Goal: Information Seeking & Learning: Find contact information

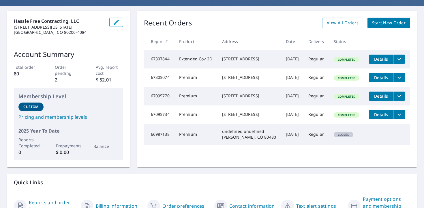
scroll to position [53, 0]
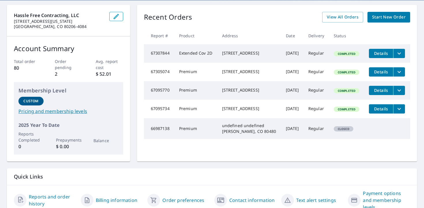
click at [348, 131] on span "Closed" at bounding box center [344, 129] width 18 height 4
click at [286, 137] on td "Aug 17, 2025" at bounding box center [293, 128] width 23 height 21
click at [187, 138] on td "Premium" at bounding box center [196, 128] width 43 height 21
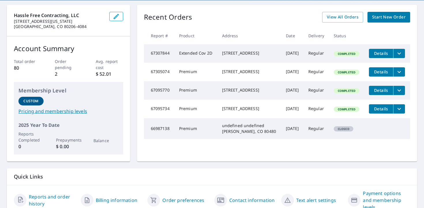
click at [171, 138] on td "66987138" at bounding box center [159, 128] width 31 height 21
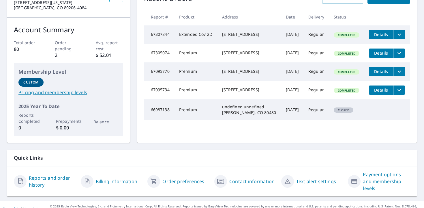
click at [167, 118] on td "66987138" at bounding box center [159, 109] width 31 height 21
click at [200, 120] on td "Premium" at bounding box center [196, 109] width 43 height 21
click at [235, 115] on div "undefined undefined Gould, CO 80480" at bounding box center [249, 110] width 55 height 12
click at [283, 120] on td "Aug 17, 2025" at bounding box center [293, 109] width 23 height 21
click at [307, 120] on td "Regular" at bounding box center [316, 109] width 25 height 21
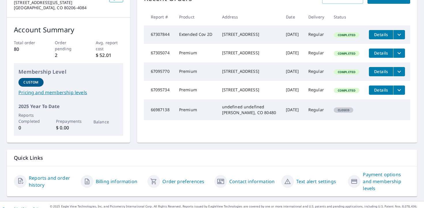
click at [336, 112] on span "Closed" at bounding box center [344, 110] width 18 height 4
click at [244, 115] on div "undefined undefined Gould, CO 80480" at bounding box center [249, 110] width 55 height 12
click at [164, 120] on td "66987138" at bounding box center [159, 109] width 31 height 21
drag, startPoint x: 169, startPoint y: 120, endPoint x: 145, endPoint y: 120, distance: 24.0
click at [145, 120] on td "66987138" at bounding box center [159, 109] width 31 height 21
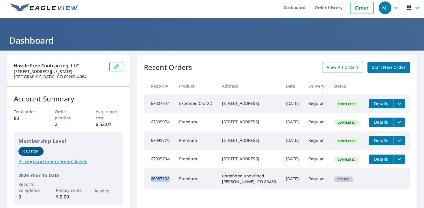
scroll to position [0, 0]
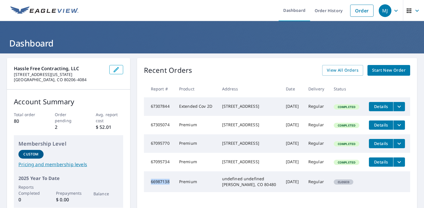
click at [396, 13] on icon "button" at bounding box center [396, 10] width 7 height 7
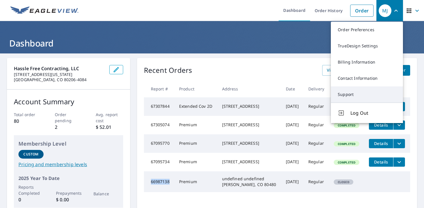
click at [367, 92] on link "Support" at bounding box center [367, 94] width 72 height 16
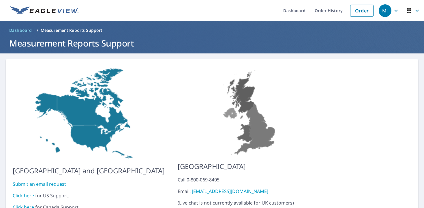
scroll to position [26, 0]
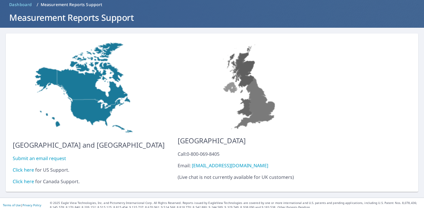
click at [360, 93] on div "United States and Canada Submit an email request Click here for US Support. Cli…" at bounding box center [212, 112] width 413 height 158
click at [20, 167] on link "Click here" at bounding box center [23, 170] width 21 height 6
click at [28, 5] on span "Dashboard" at bounding box center [20, 5] width 23 height 6
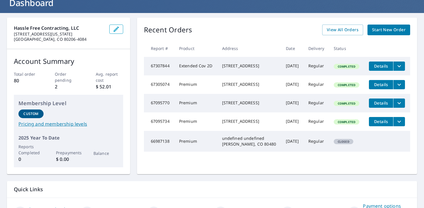
scroll to position [72, 0]
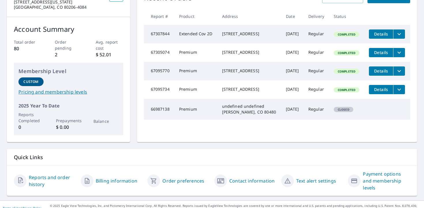
click at [154, 117] on td "66987138" at bounding box center [159, 109] width 31 height 21
click at [194, 119] on td "Premium" at bounding box center [196, 109] width 43 height 21
click at [241, 115] on div "undefined undefined Gould, CO 80480" at bounding box center [249, 109] width 55 height 12
click at [158, 116] on td "66987138" at bounding box center [159, 109] width 31 height 21
click at [338, 111] on span "Closed" at bounding box center [344, 109] width 18 height 4
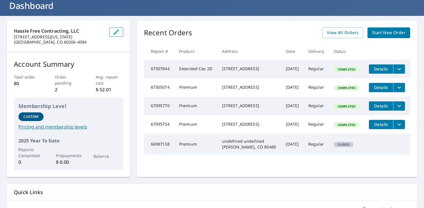
scroll to position [0, 0]
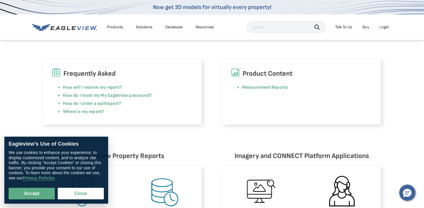
scroll to position [146, 0]
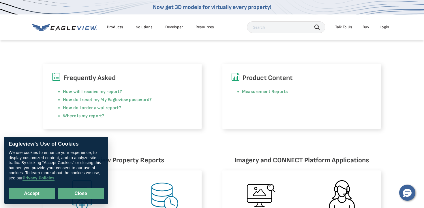
click at [96, 197] on button "Close" at bounding box center [81, 194] width 46 height 12
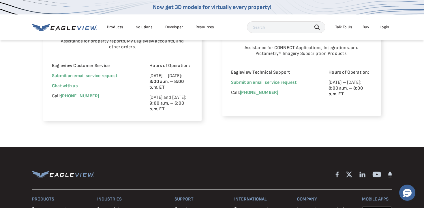
scroll to position [409, 0]
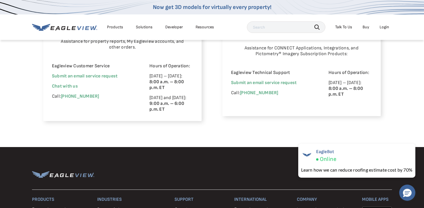
drag, startPoint x: 144, startPoint y: 172, endPoint x: 116, endPoint y: 160, distance: 31.0
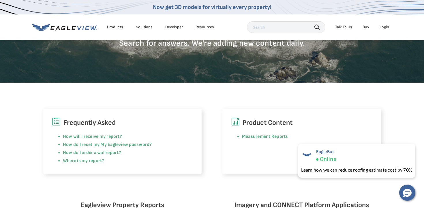
scroll to position [0, 0]
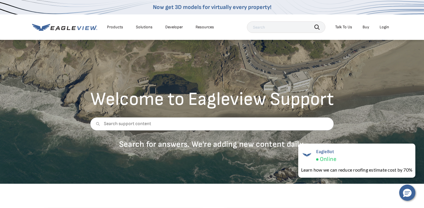
click at [83, 29] on icon at bounding box center [82, 28] width 1 height 4
